Goal: Transaction & Acquisition: Obtain resource

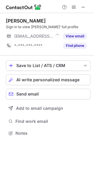
scroll to position [129, 94]
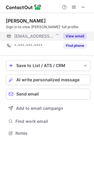
click at [79, 35] on button "View email" at bounding box center [74, 36] width 23 height 6
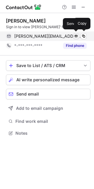
click at [77, 33] on div "chris@jiantkombucha.com Verified Send email Copy" at bounding box center [46, 35] width 81 height 9
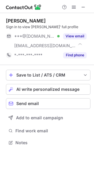
scroll to position [138, 94]
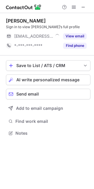
scroll to position [129, 94]
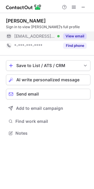
click at [75, 35] on button "View email" at bounding box center [74, 36] width 23 height 6
click at [79, 35] on div "***@costco.com" at bounding box center [50, 36] width 72 height 5
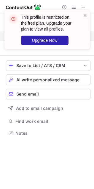
click at [79, 35] on div "This profile is restricted on the free plan. Upgrade your plan to view all prof…" at bounding box center [47, 32] width 95 height 56
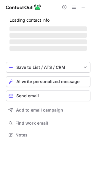
scroll to position [129, 94]
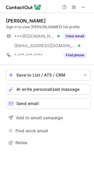
scroll to position [138, 94]
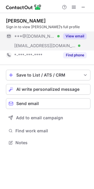
click at [66, 39] on button "View email" at bounding box center [74, 36] width 23 height 6
click at [80, 34] on div "***@comcast.net" at bounding box center [50, 36] width 72 height 5
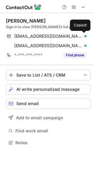
click at [85, 34] on span at bounding box center [83, 36] width 5 height 5
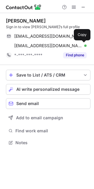
scroll to position [138, 94]
click at [82, 43] on button at bounding box center [84, 46] width 6 height 6
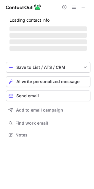
scroll to position [129, 94]
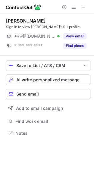
scroll to position [129, 94]
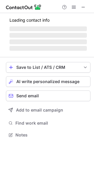
scroll to position [129, 94]
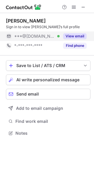
click at [78, 35] on button "View email" at bounding box center [74, 36] width 23 height 6
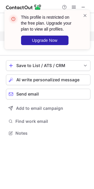
click at [77, 36] on div "This profile is restricted on the free plan. Upgrade your plan to view all prof…" at bounding box center [46, 29] width 85 height 39
click at [77, 36] on div "This profile is restricted on the free plan. Upgrade your plan to view all prof…" at bounding box center [51, 29] width 60 height 31
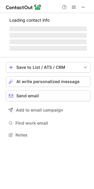
scroll to position [138, 94]
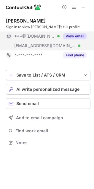
click at [77, 35] on button "View email" at bounding box center [74, 36] width 23 height 6
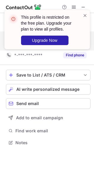
click at [76, 34] on div "This profile is restricted on the free plan. Upgrade your plan to view all prof…" at bounding box center [47, 32] width 95 height 56
click at [76, 34] on div "This profile is restricted on the free plan. Upgrade your plan to view all prof…" at bounding box center [51, 29] width 60 height 31
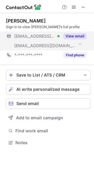
scroll to position [138, 94]
click at [77, 33] on div "View email" at bounding box center [73, 35] width 27 height 9
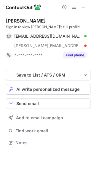
click at [79, 33] on div "holmeshandyman@cs.com Verified Send email Copy" at bounding box center [46, 35] width 81 height 9
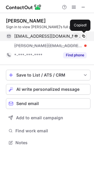
click at [78, 33] on div "holmeshandyman@cs.com Verified Send email Copied!" at bounding box center [46, 35] width 81 height 9
click at [78, 33] on button at bounding box center [76, 36] width 6 height 6
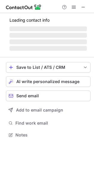
scroll to position [129, 94]
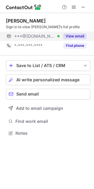
click at [81, 35] on button "View email" at bounding box center [74, 36] width 23 height 6
click at [83, 34] on div "[PERSON_NAME] Sign in to view [PERSON_NAME]’s full profile ***@[DOMAIN_NAME] *-…" at bounding box center [47, 94] width 94 height 189
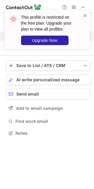
click at [78, 34] on div "This profile is restricted on the free plan. Upgrade your plan to view all prof…" at bounding box center [45, 29] width 76 height 34
click at [78, 34] on div "This profile is restricted on the free plan. Upgrade your plan to view all prof…" at bounding box center [51, 29] width 60 height 31
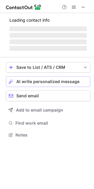
scroll to position [129, 94]
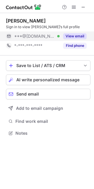
click at [76, 33] on div "View email" at bounding box center [73, 35] width 27 height 9
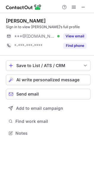
scroll to position [129, 94]
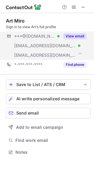
scroll to position [148, 94]
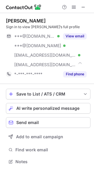
scroll to position [157, 94]
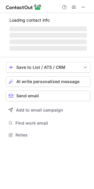
scroll to position [131, 94]
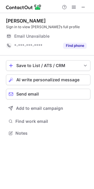
scroll to position [131, 94]
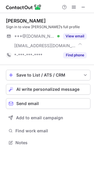
scroll to position [138, 94]
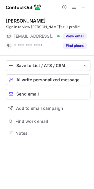
scroll to position [129, 94]
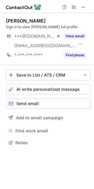
scroll to position [138, 94]
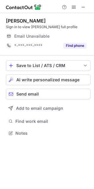
scroll to position [129, 94]
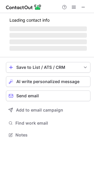
scroll to position [129, 94]
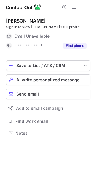
scroll to position [129, 94]
